Goal: Information Seeking & Learning: Learn about a topic

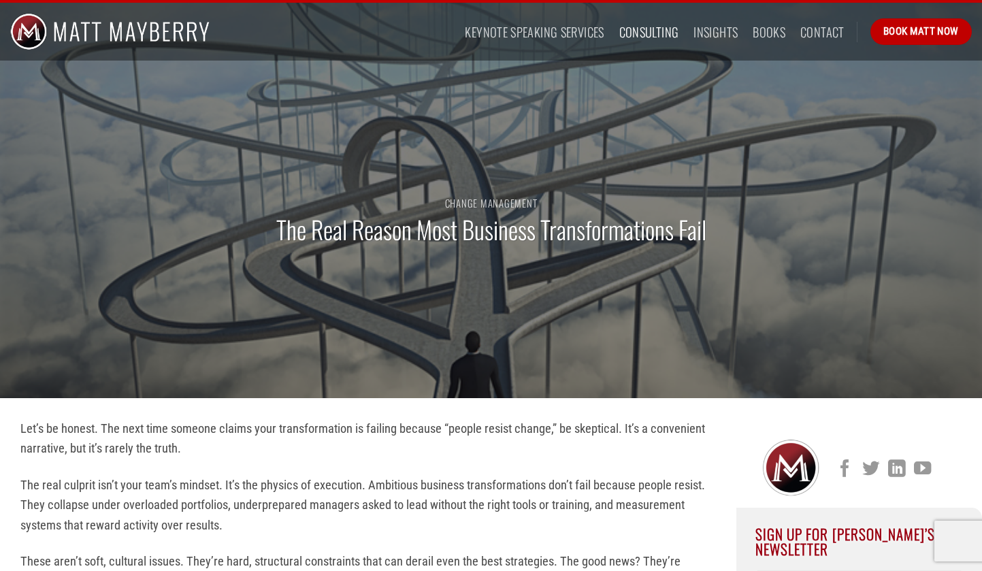
click at [649, 29] on link "Consulting" at bounding box center [649, 32] width 60 height 25
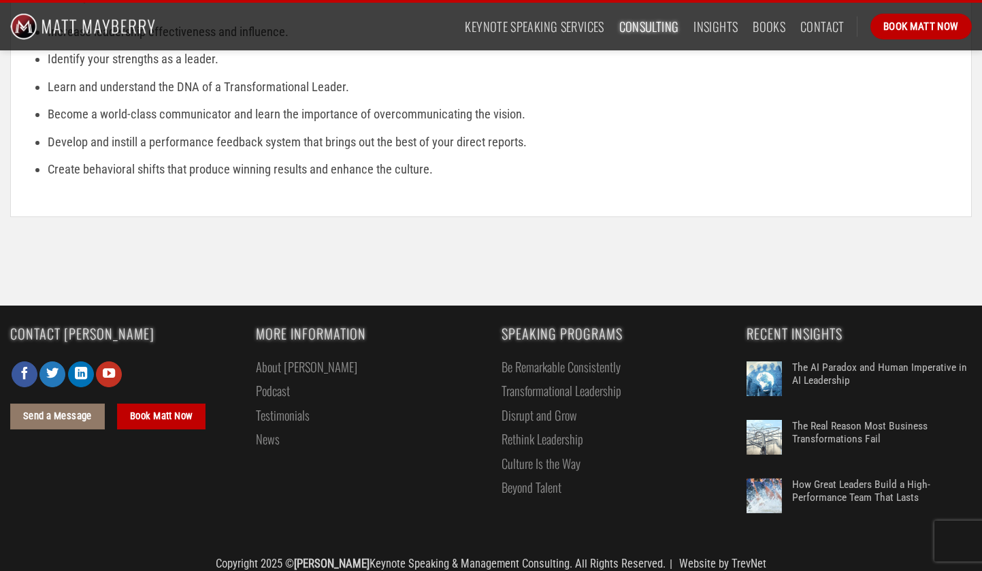
scroll to position [2115, 0]
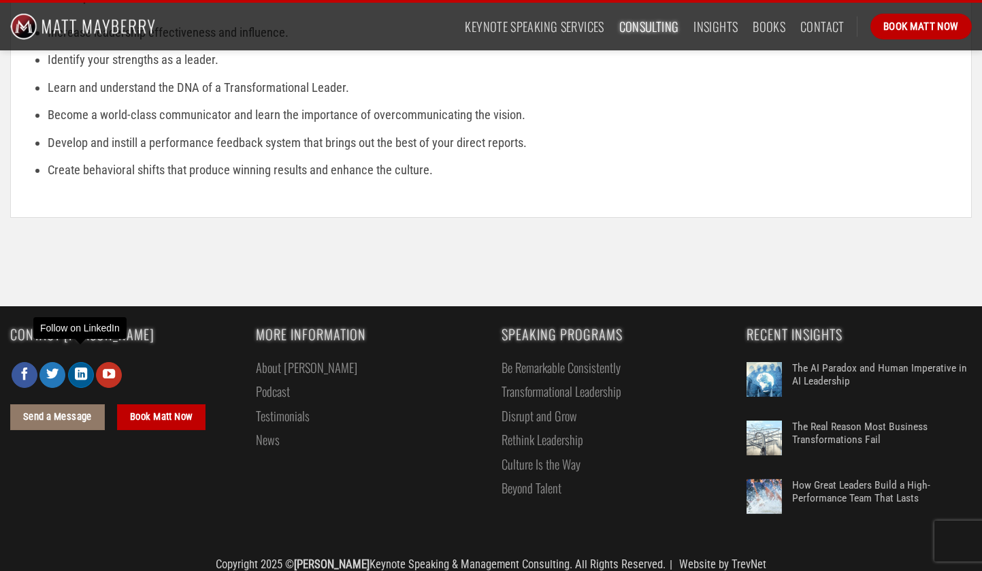
click at [80, 367] on icon "Follow on LinkedIn" at bounding box center [81, 374] width 12 height 15
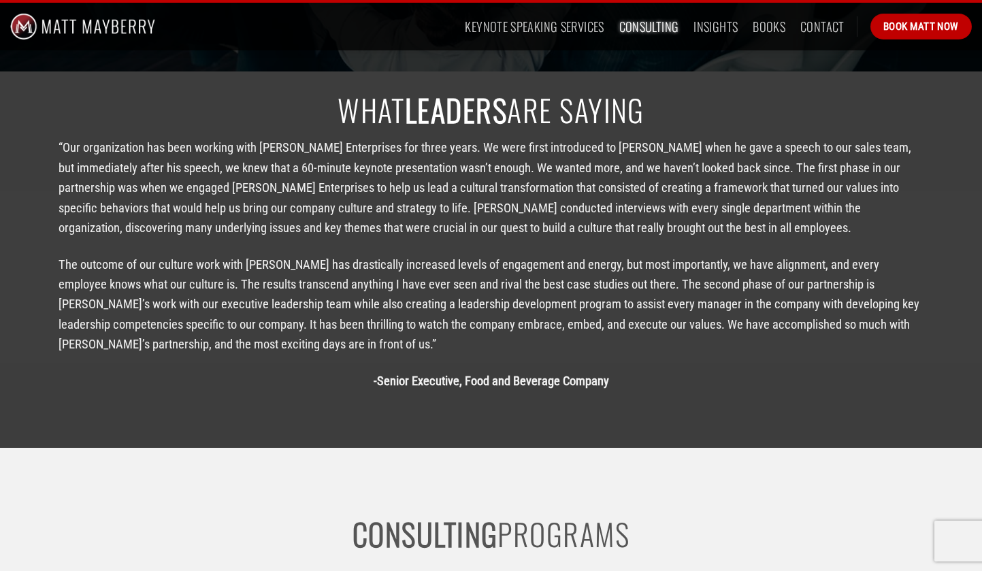
scroll to position [977, 0]
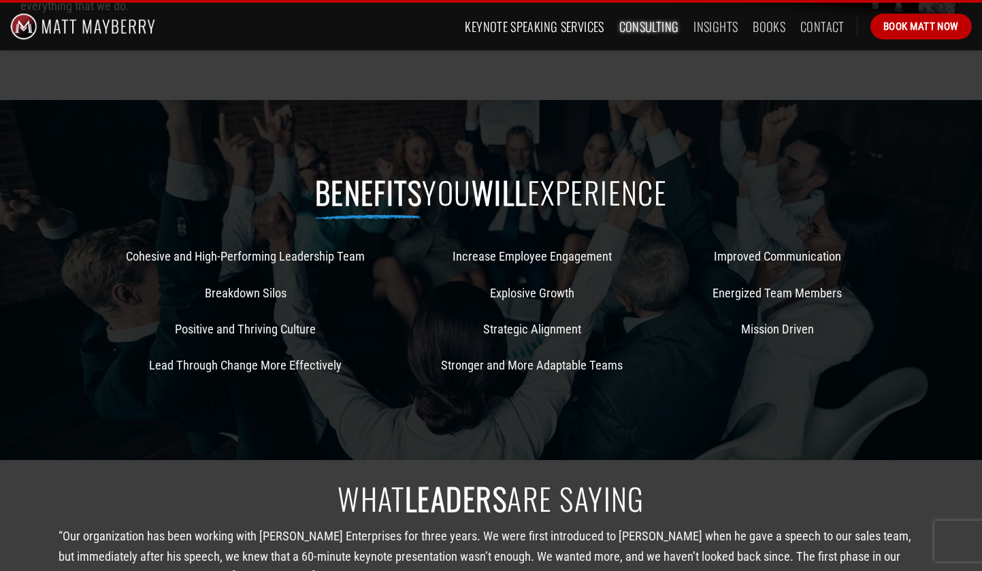
click at [574, 23] on link "Keynote Speaking Services" at bounding box center [534, 26] width 139 height 25
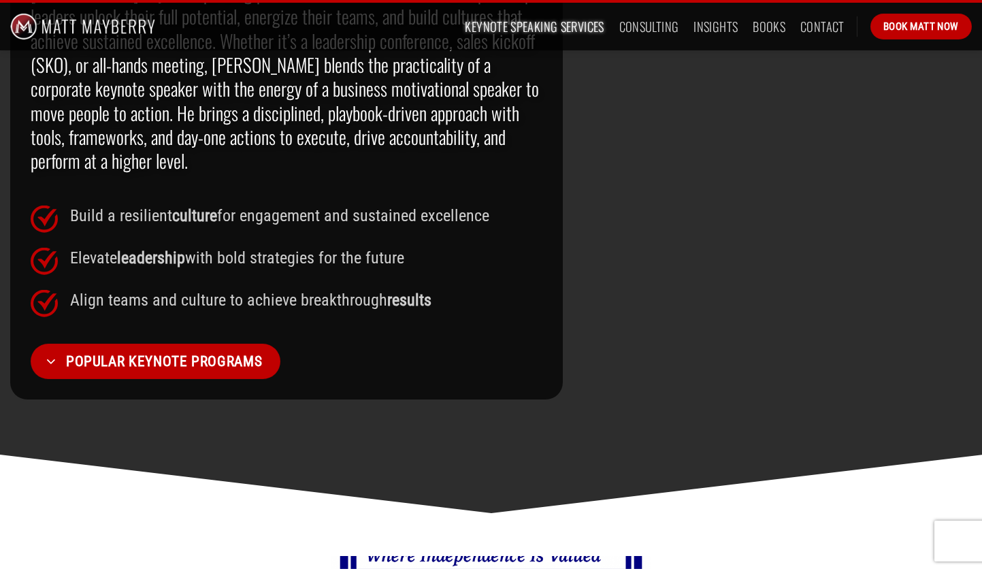
scroll to position [1105, 0]
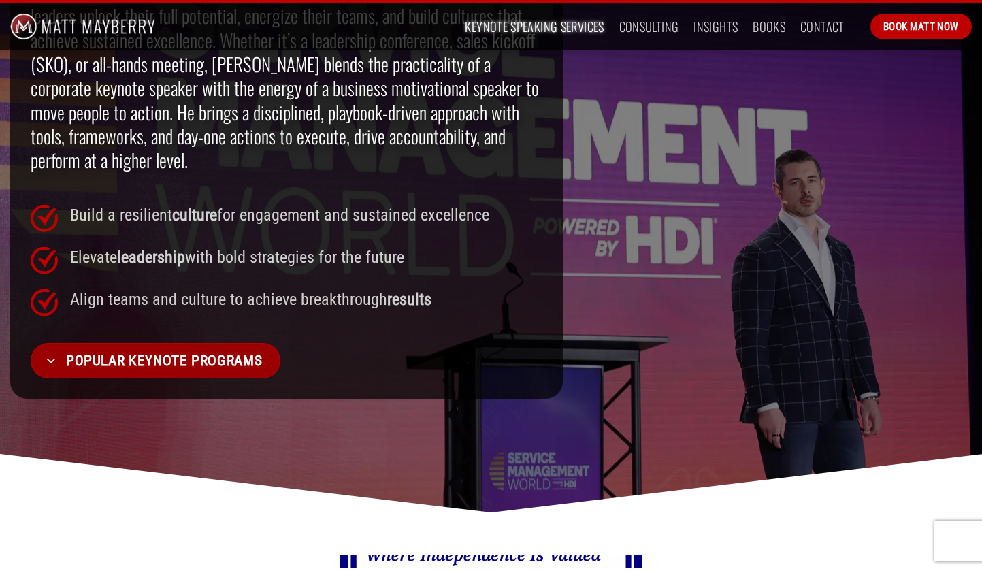
click at [227, 372] on span "Popular Keynote Programs" at bounding box center [164, 360] width 196 height 23
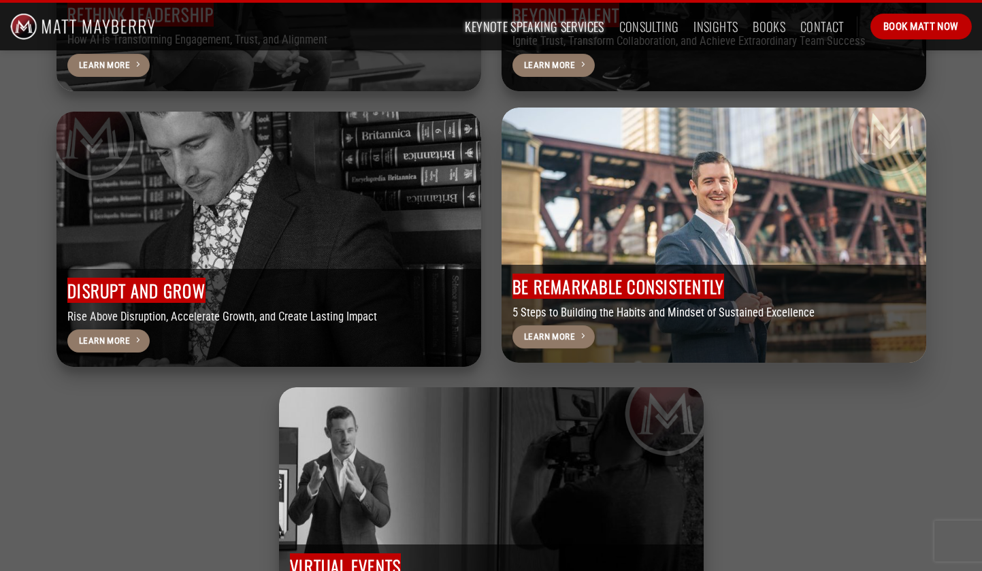
scroll to position [4024, 0]
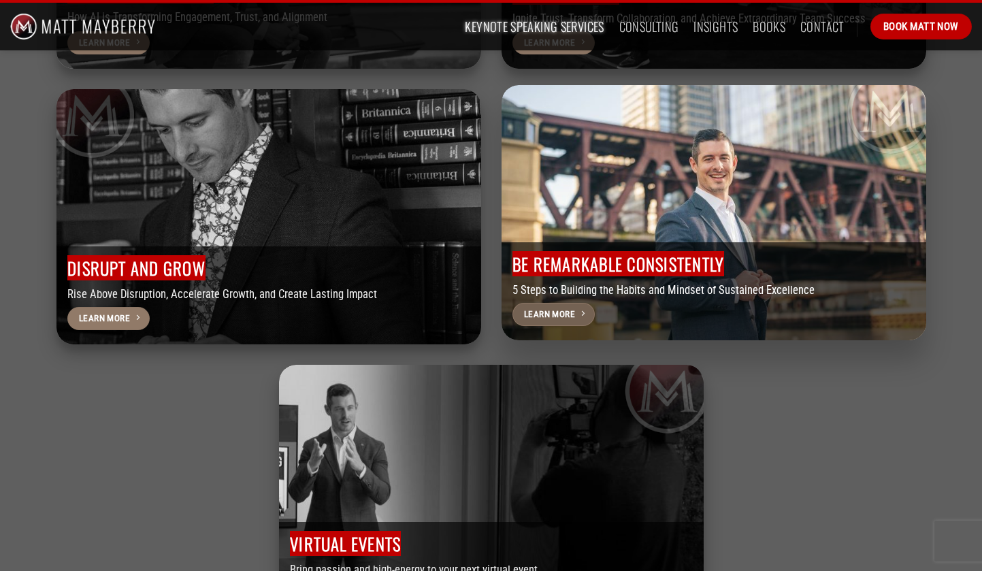
click at [566, 326] on link "Learn More" at bounding box center [554, 314] width 82 height 23
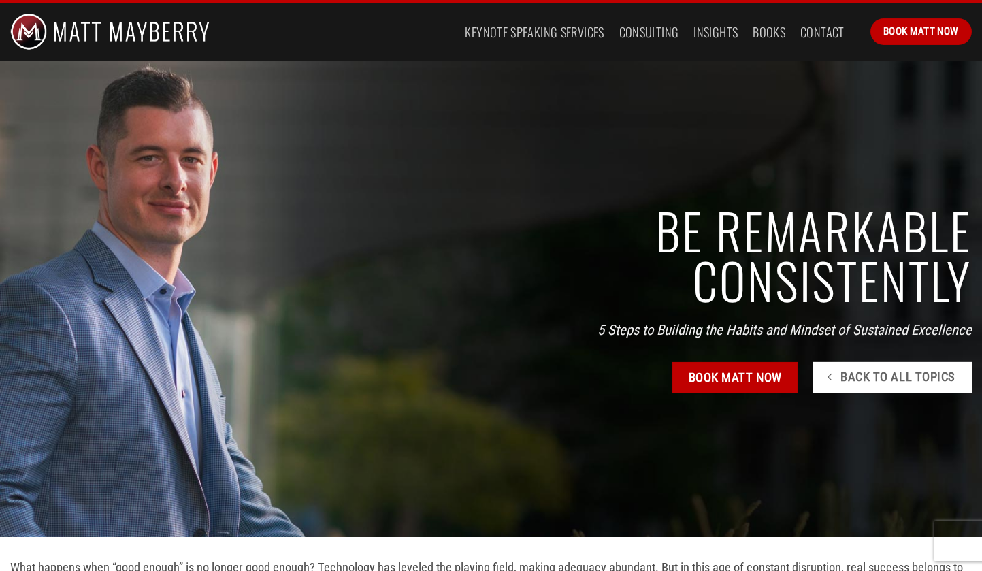
click at [914, 362] on link "Back To All Topics" at bounding box center [892, 377] width 159 height 31
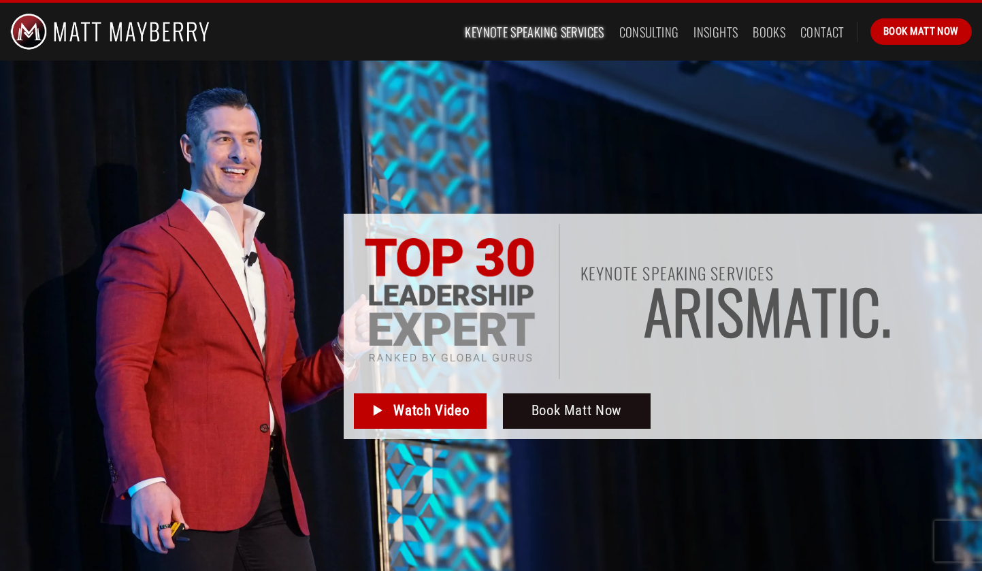
click at [874, 195] on div at bounding box center [491, 367] width 982 height 613
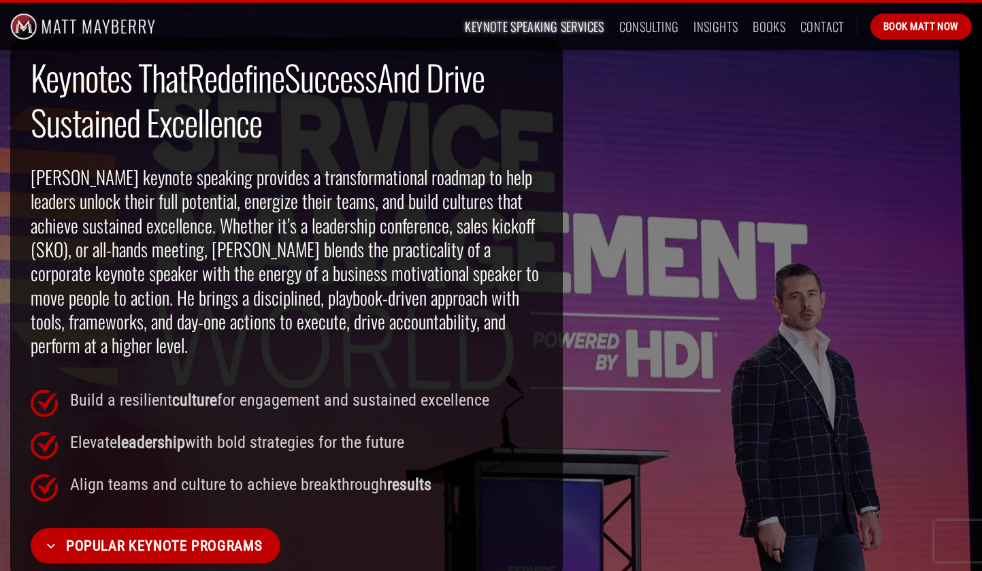
scroll to position [1084, 0]
